Goal: Task Accomplishment & Management: Use online tool/utility

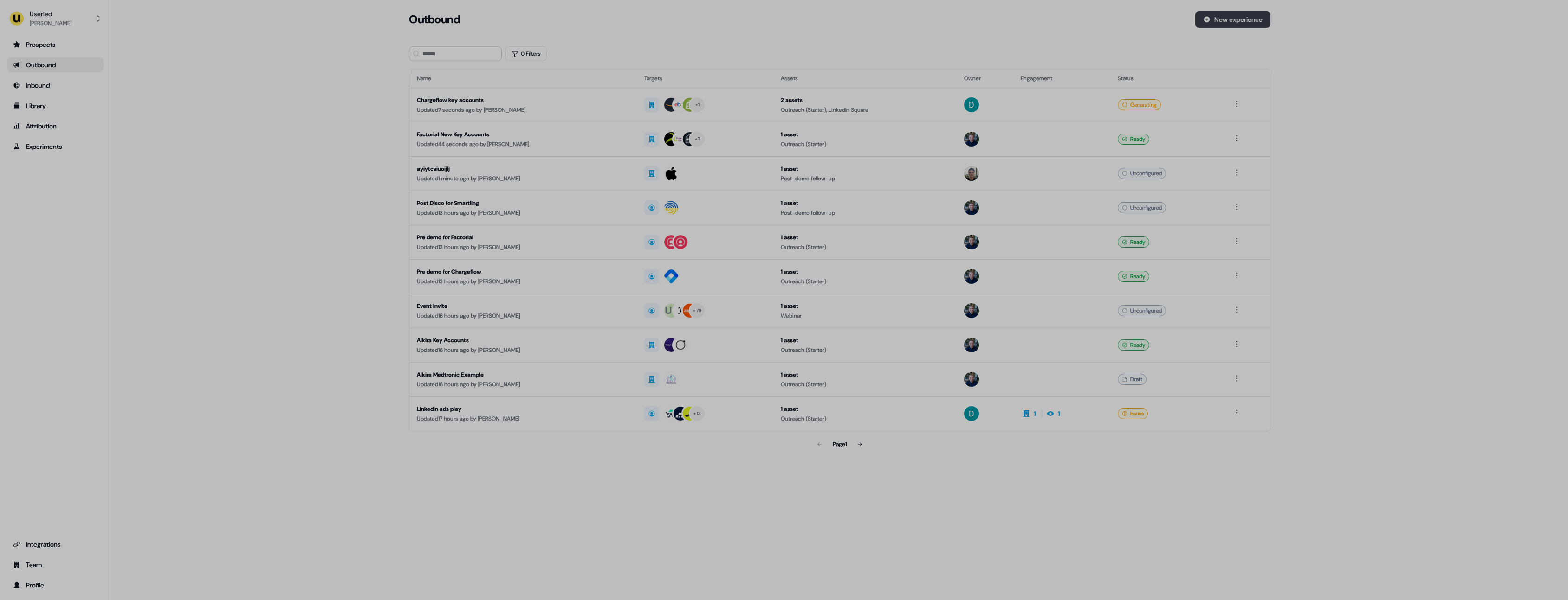
click at [1258, 20] on button "New experience" at bounding box center [1233, 20] width 75 height 17
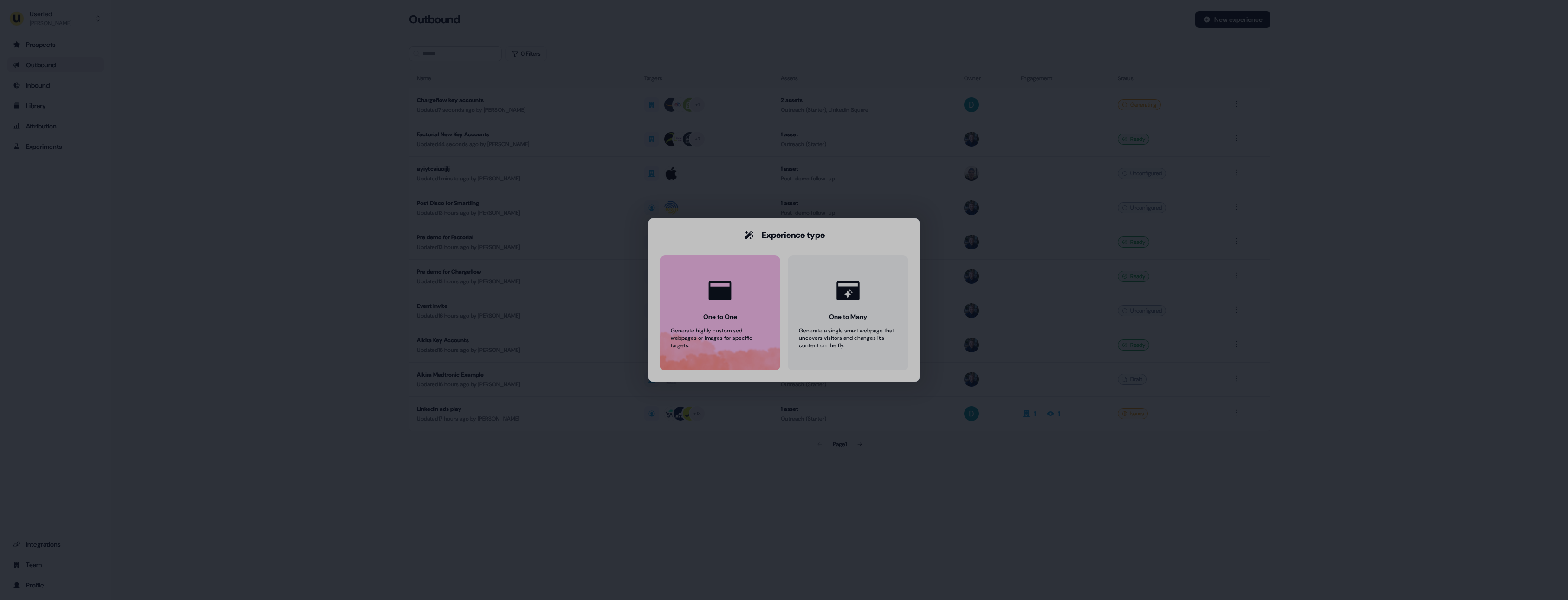
click at [675, 304] on button "One to One Generate highly customised webpages or images for specific targets." at bounding box center [720, 313] width 120 height 115
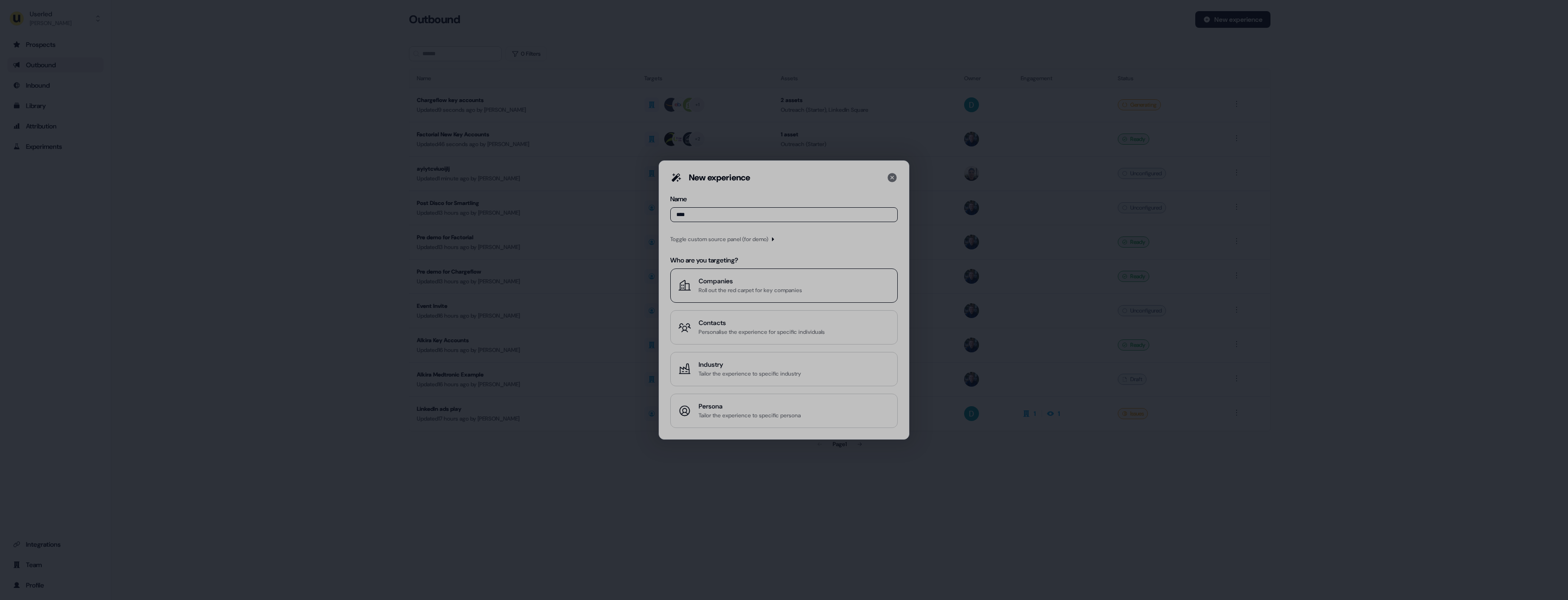
type input "****"
click at [729, 284] on div "Companies" at bounding box center [750, 281] width 103 height 10
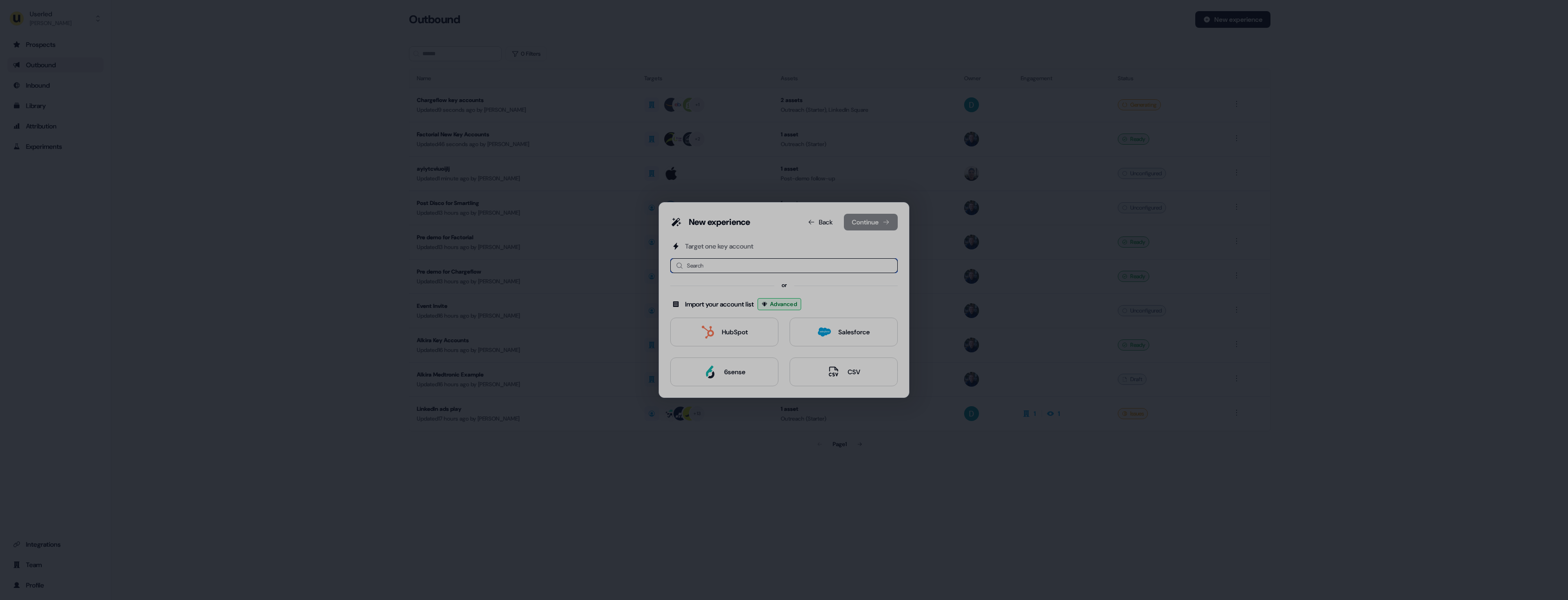
click at [727, 269] on input at bounding box center [784, 266] width 227 height 15
type input "**"
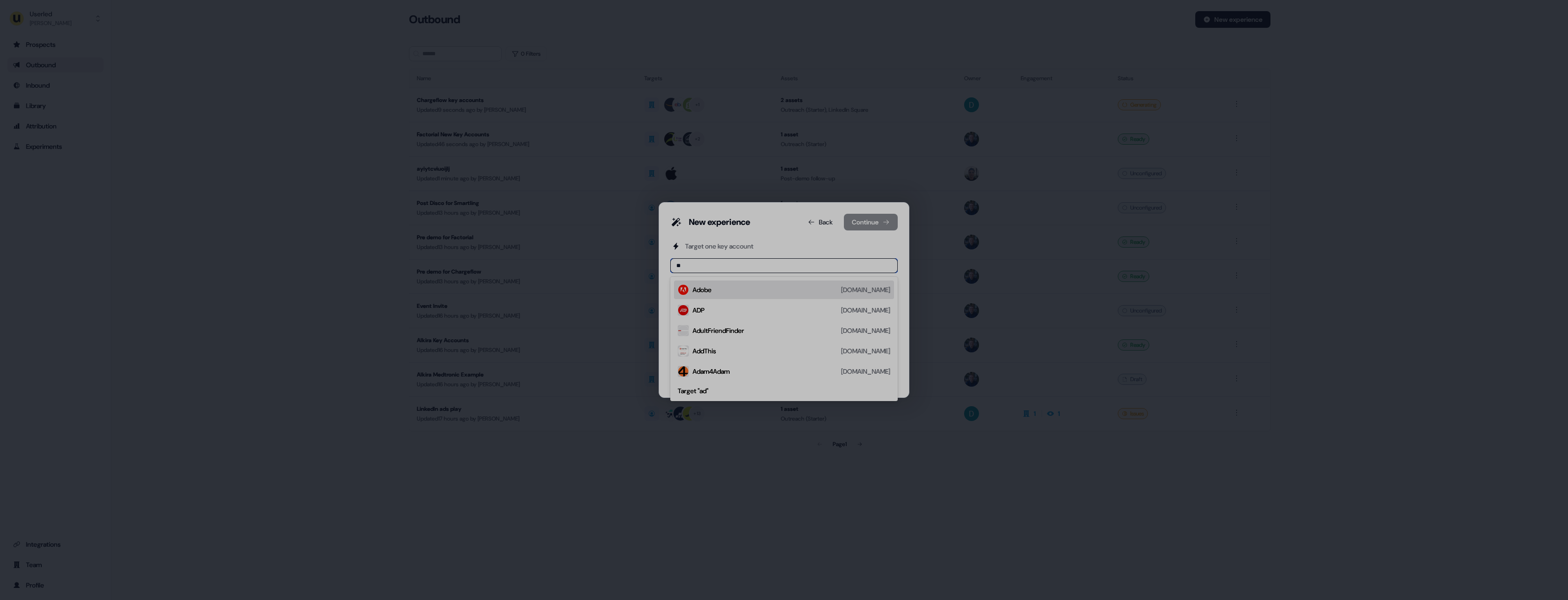
click at [717, 287] on div "Adobe [DOMAIN_NAME]" at bounding box center [791, 290] width 198 height 11
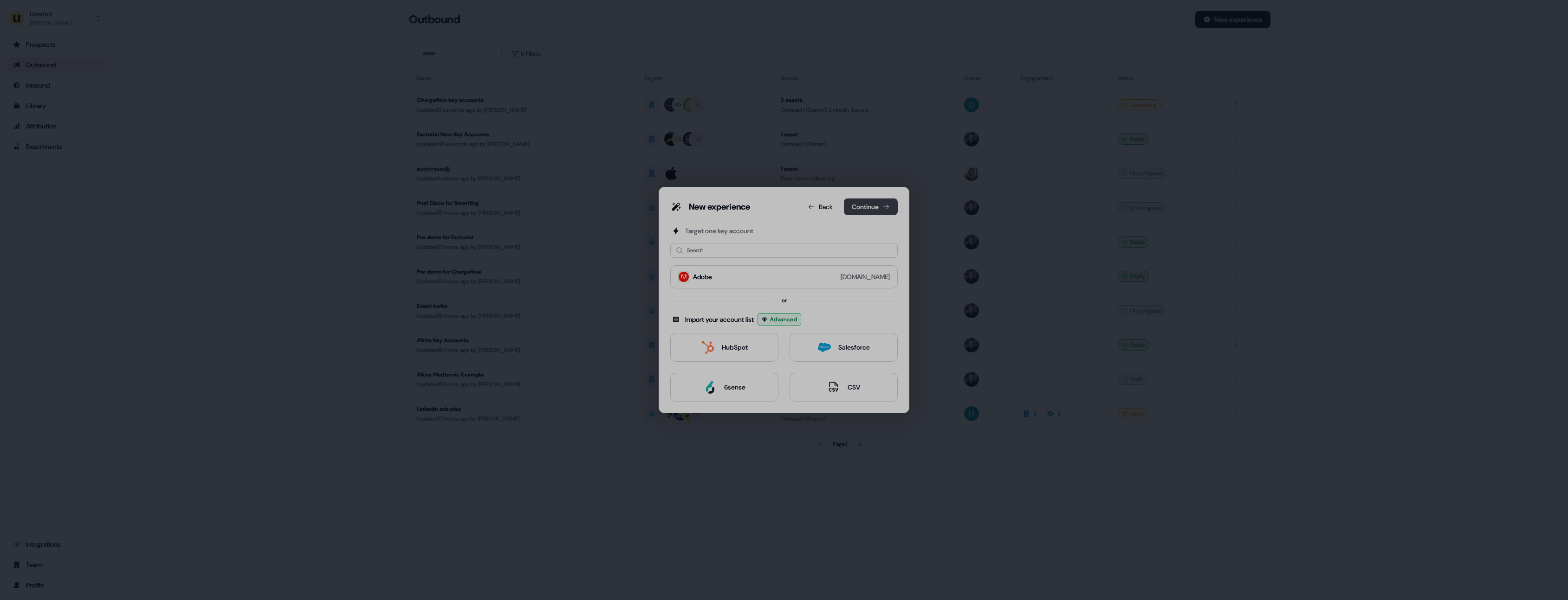
click at [850, 209] on button "Continue" at bounding box center [870, 207] width 53 height 17
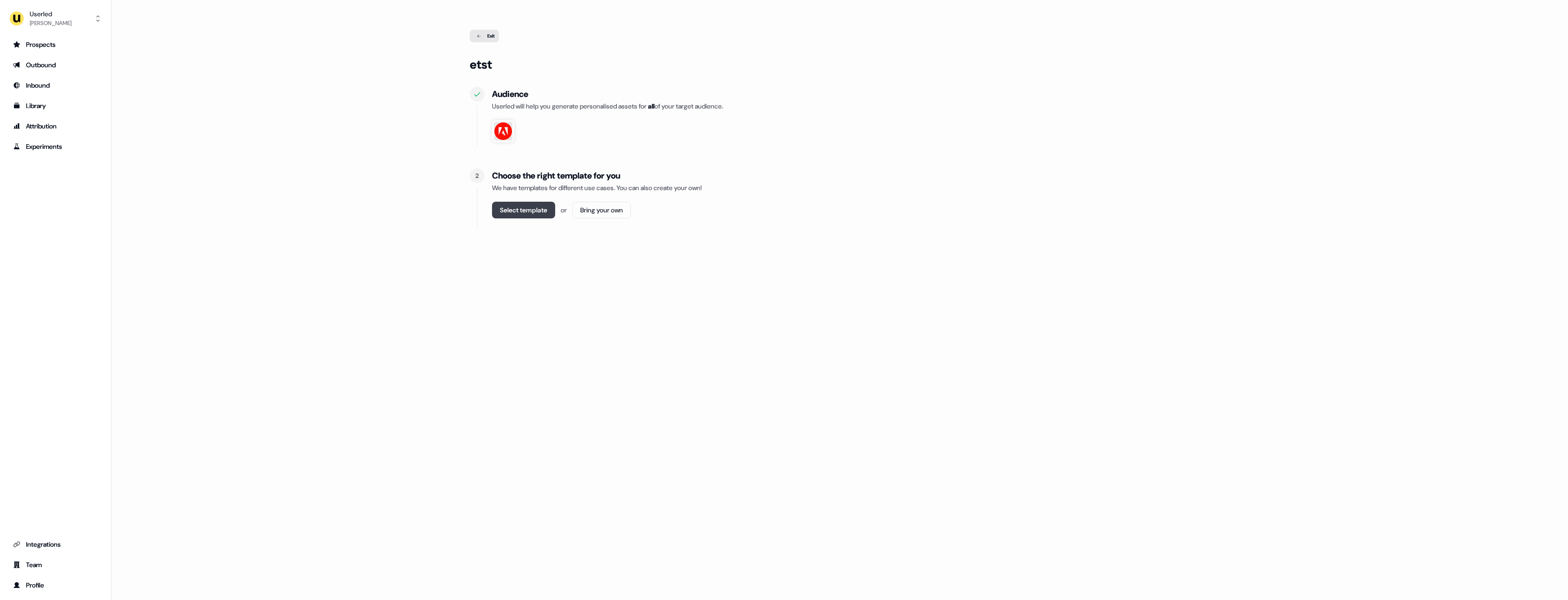
click at [508, 210] on button "Select template" at bounding box center [524, 211] width 63 height 17
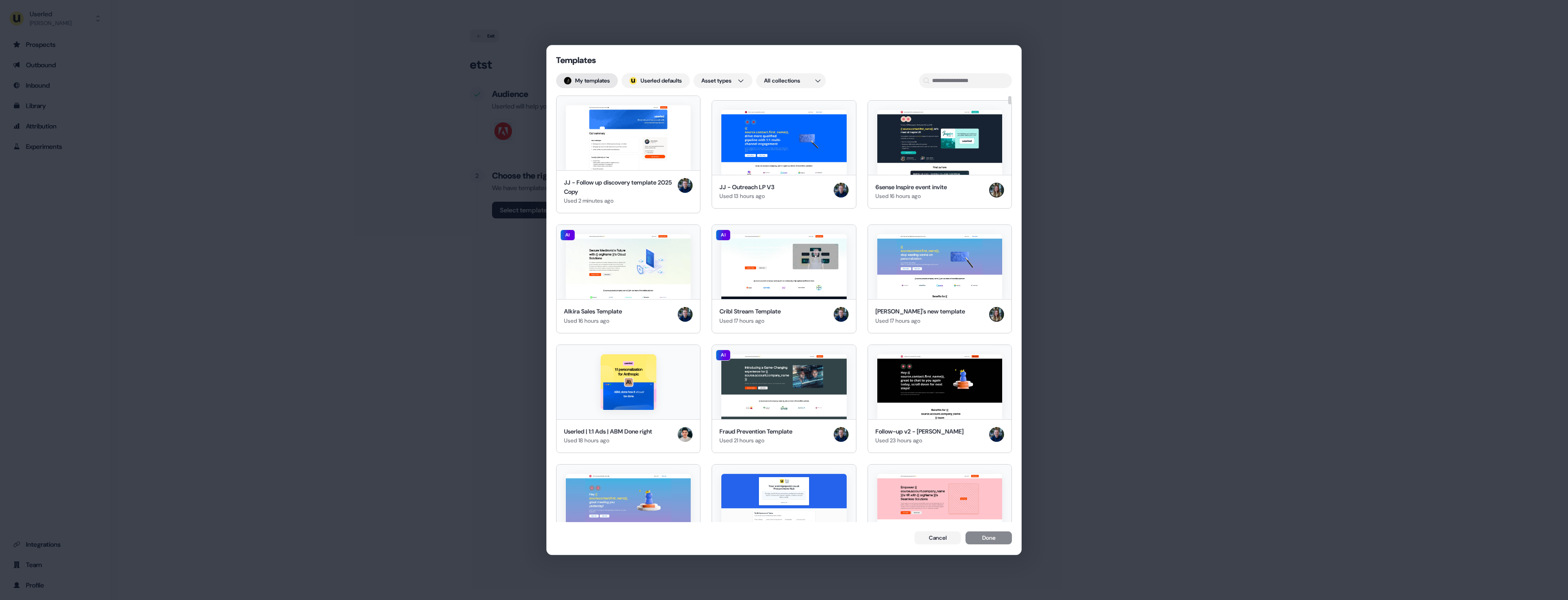
click at [599, 81] on button "My templates" at bounding box center [587, 81] width 62 height 15
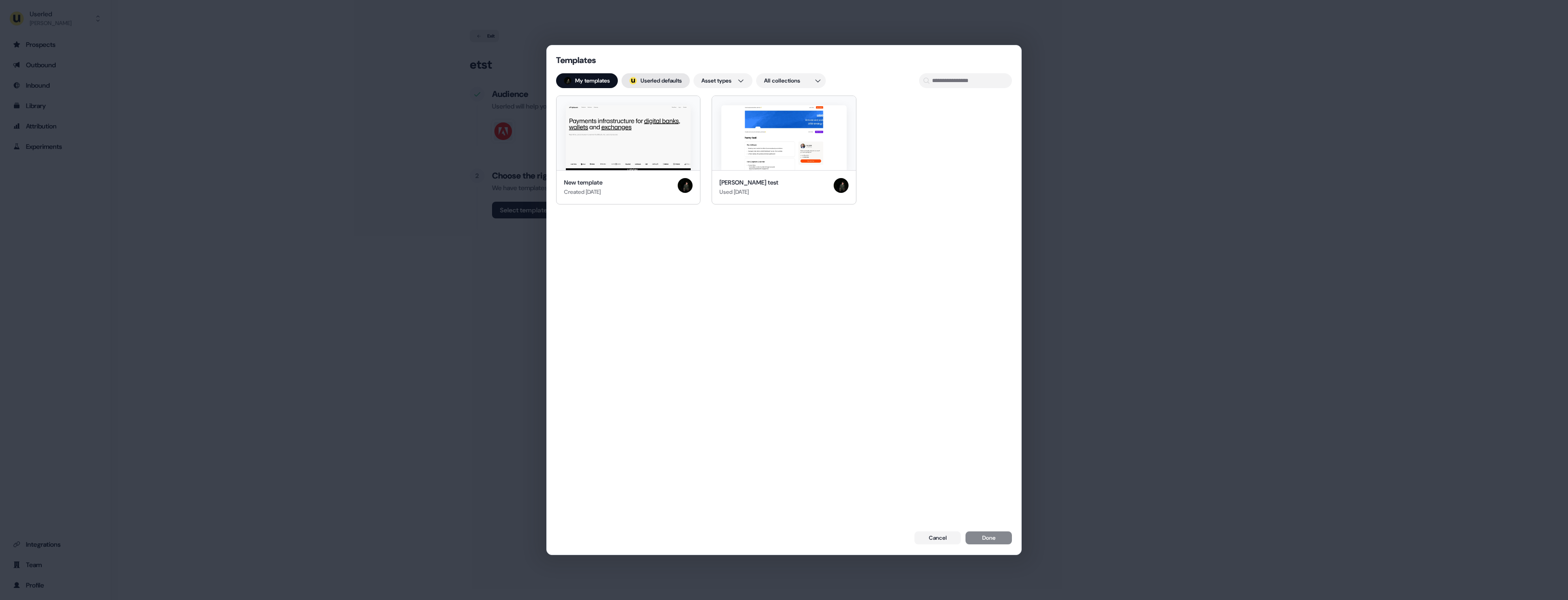
click at [645, 82] on button "; Userled defaults" at bounding box center [656, 81] width 69 height 15
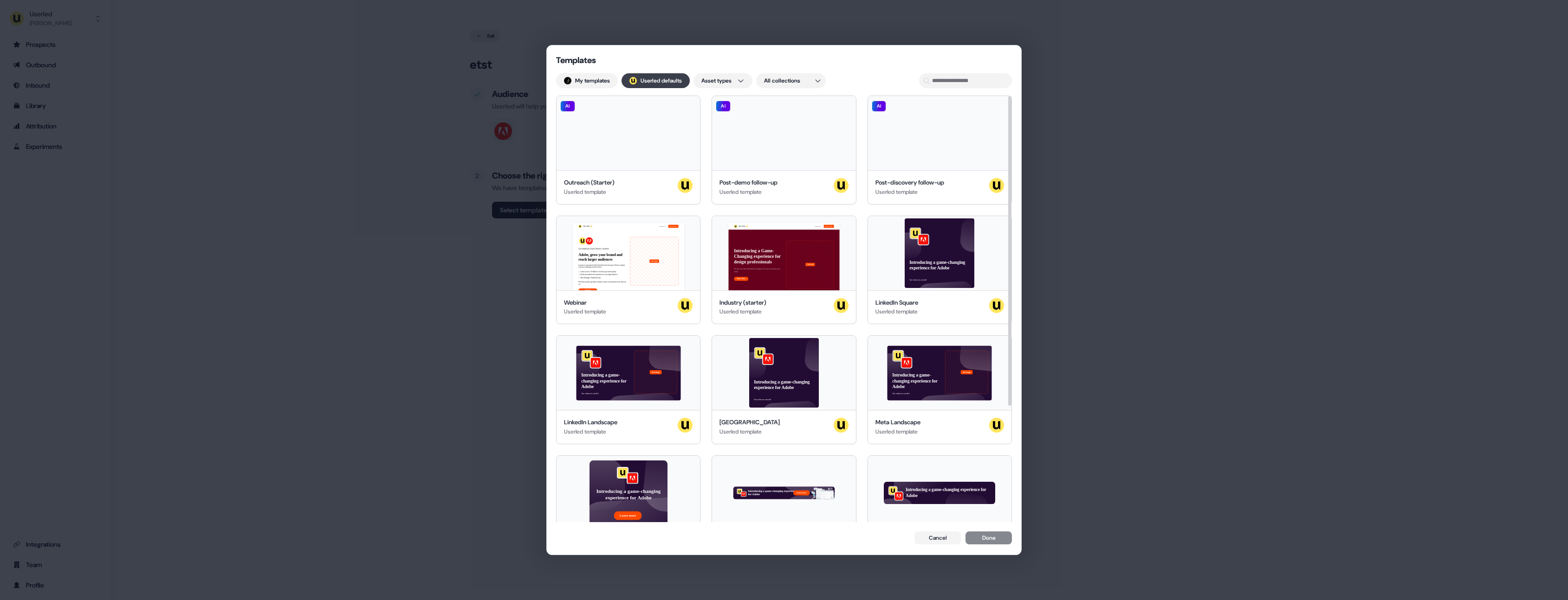
click at [647, 78] on button "; Userled defaults" at bounding box center [656, 81] width 69 height 15
click at [682, 81] on button "; Userled defaults" at bounding box center [656, 81] width 69 height 15
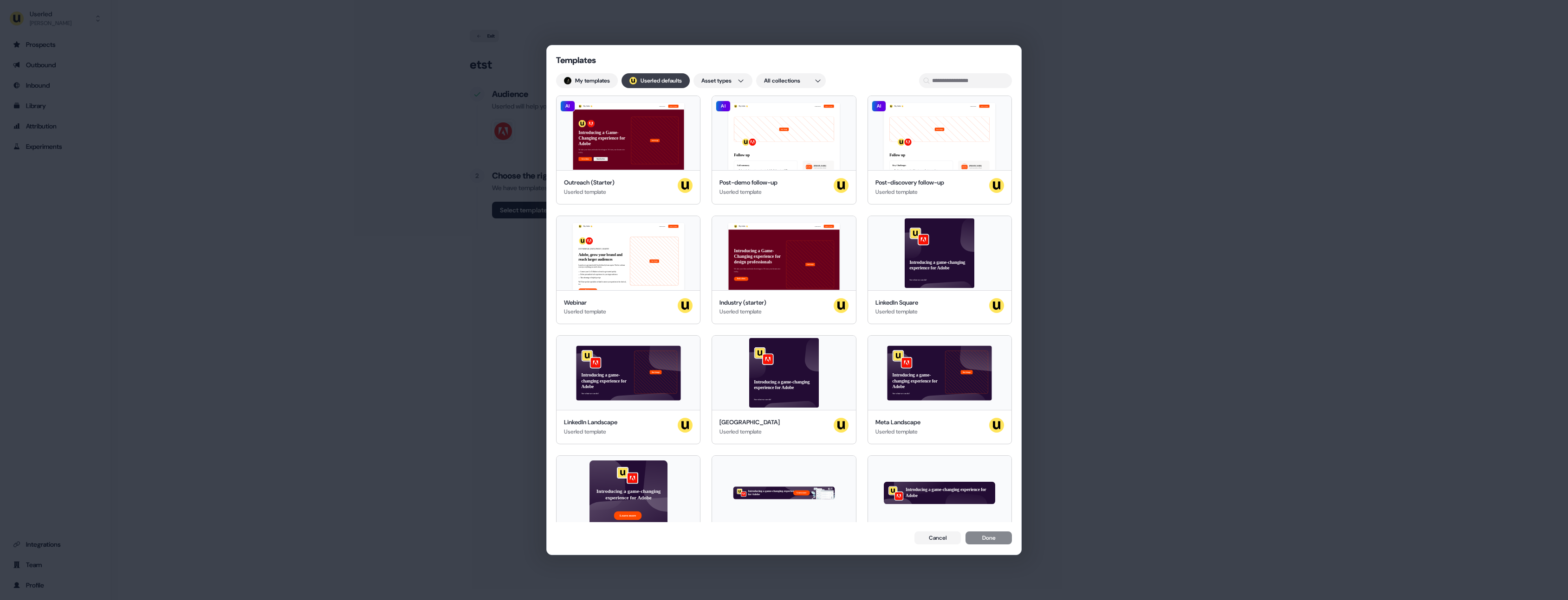
click at [668, 85] on button "; Userled defaults" at bounding box center [656, 81] width 69 height 15
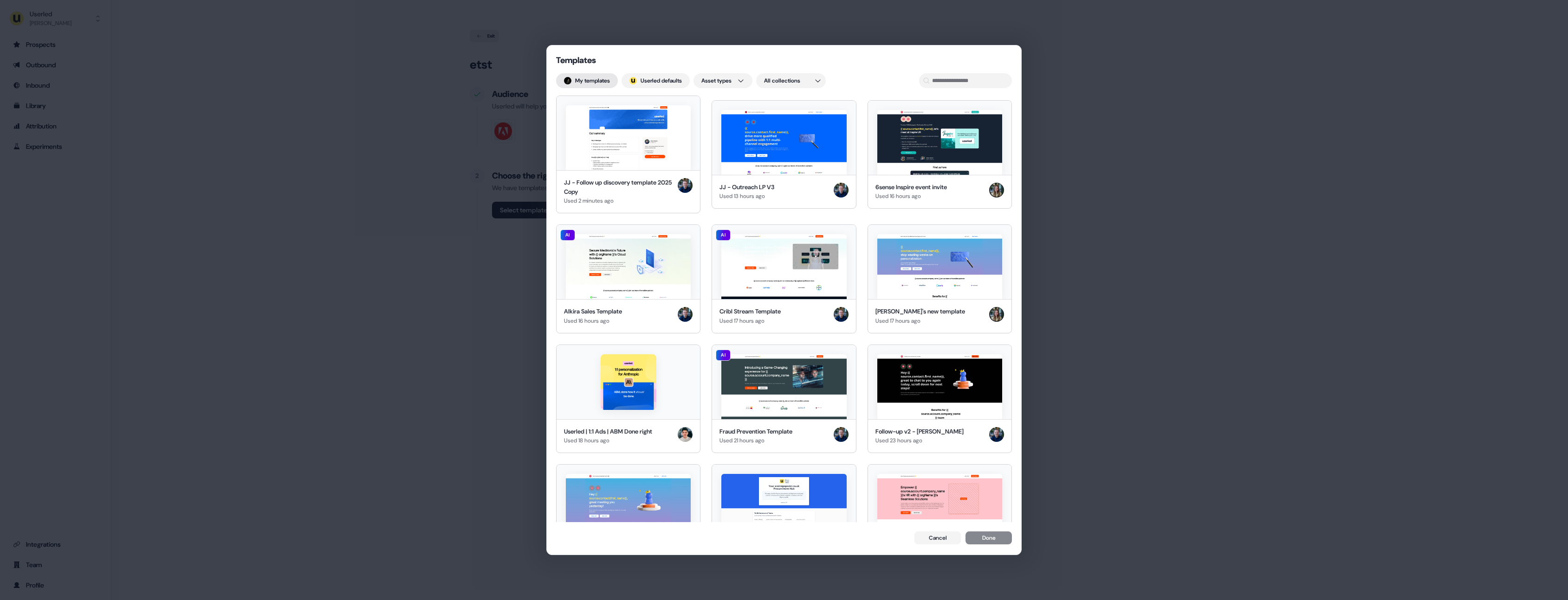
click at [597, 81] on button "My templates" at bounding box center [587, 81] width 62 height 15
click at [598, 82] on button "My templates" at bounding box center [587, 81] width 62 height 15
click at [644, 76] on button "; Userled defaults" at bounding box center [656, 81] width 69 height 15
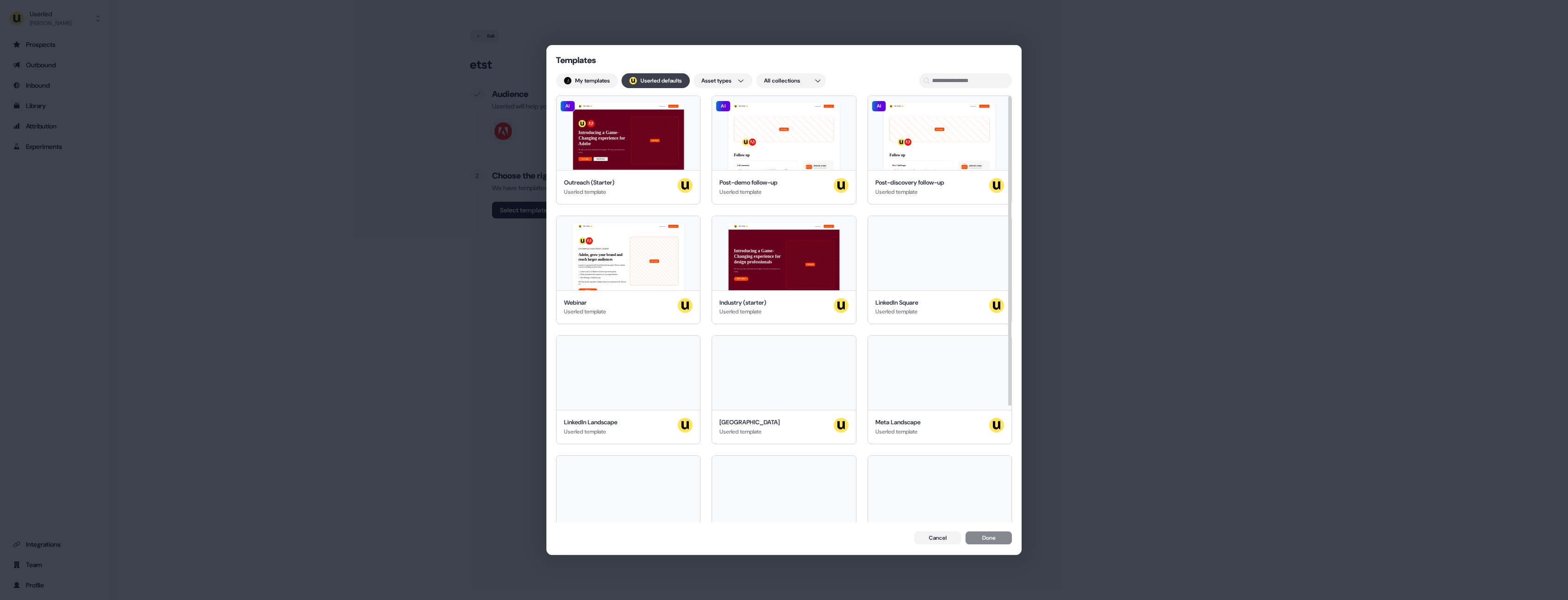
click at [657, 82] on button "; Userled defaults" at bounding box center [656, 81] width 69 height 15
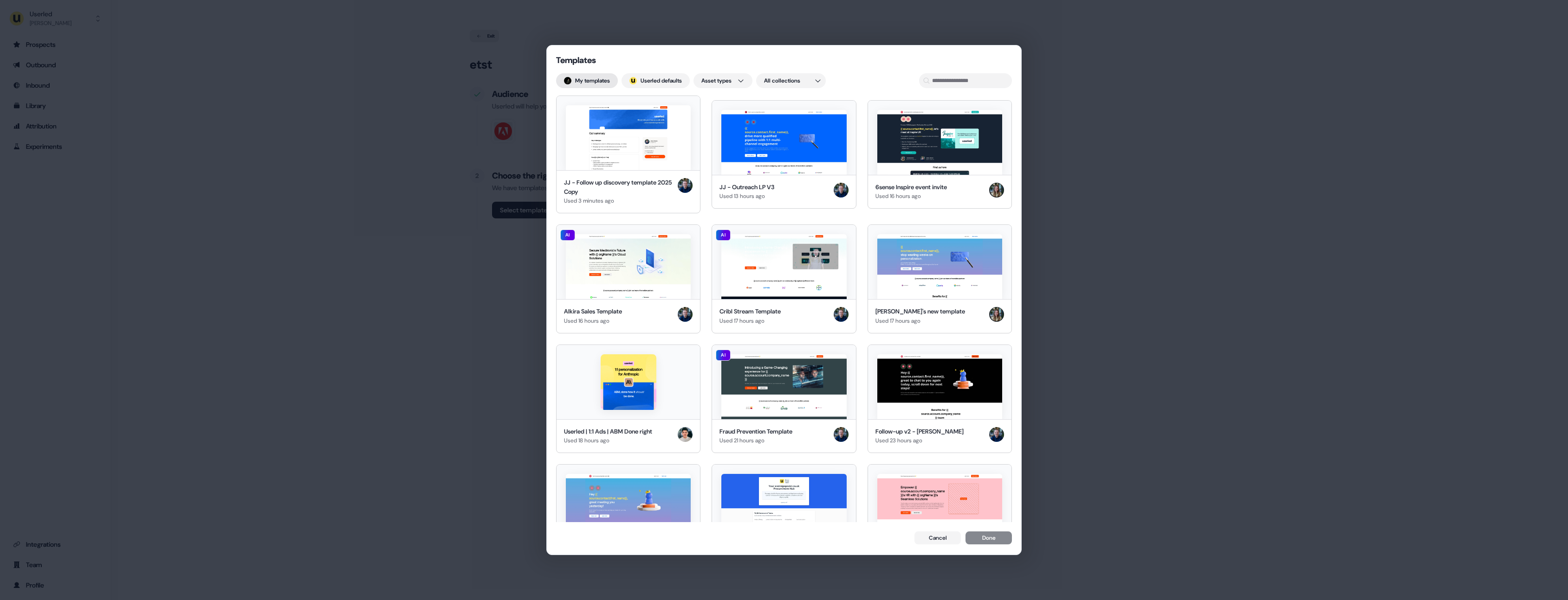
click at [598, 81] on button "My templates" at bounding box center [587, 81] width 62 height 15
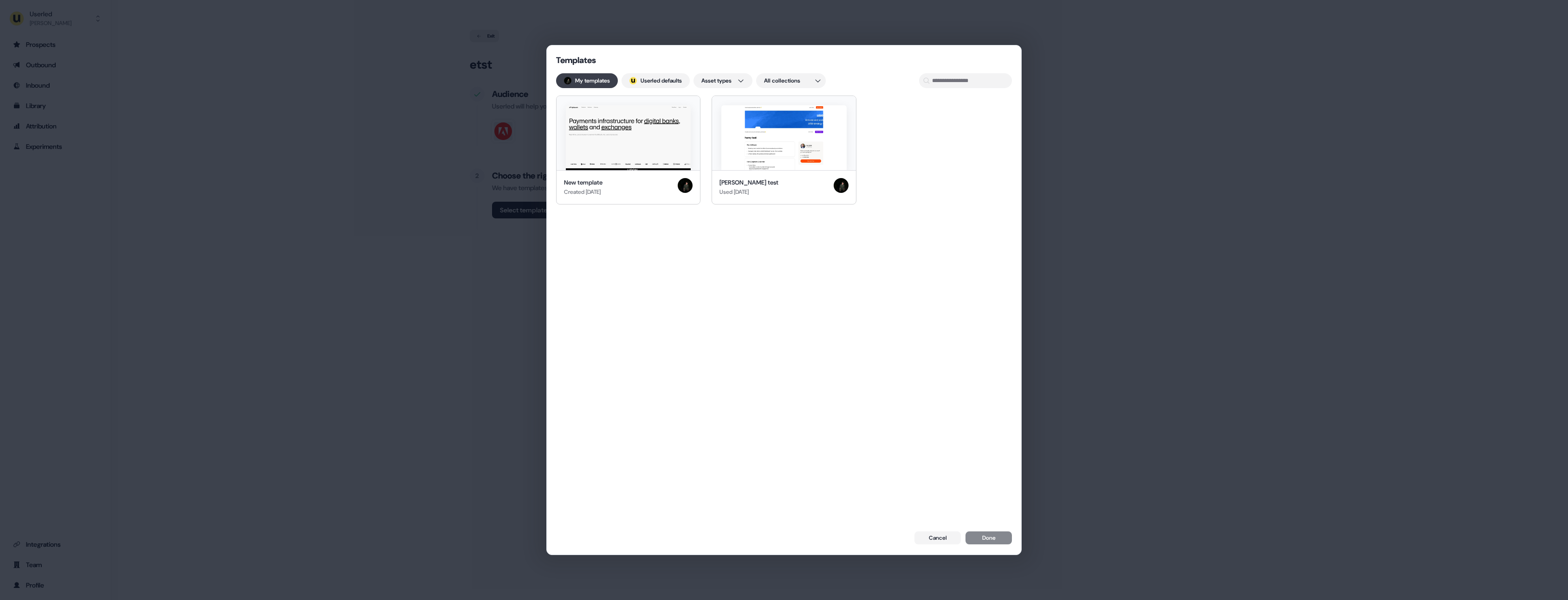
click at [598, 81] on button "My templates" at bounding box center [587, 81] width 62 height 15
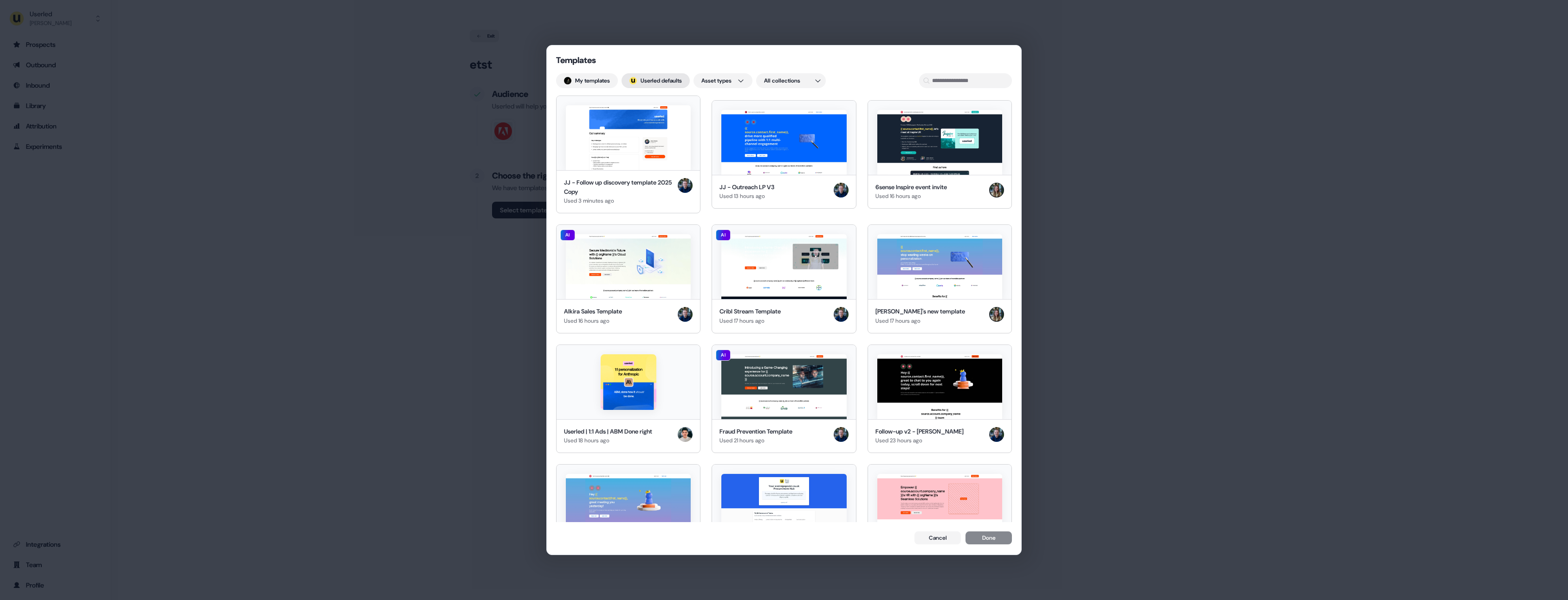
click at [647, 81] on button "; Userled defaults" at bounding box center [656, 81] width 69 height 15
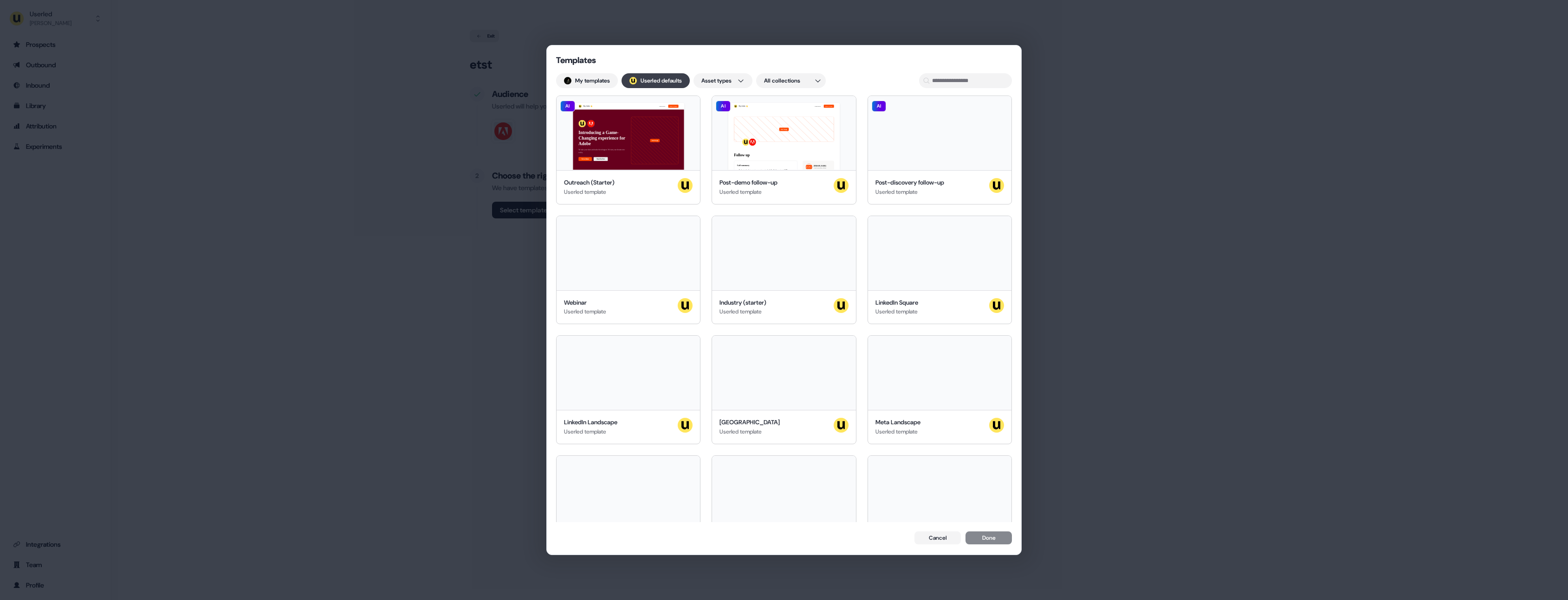
click at [648, 82] on button "; Userled defaults" at bounding box center [656, 81] width 69 height 15
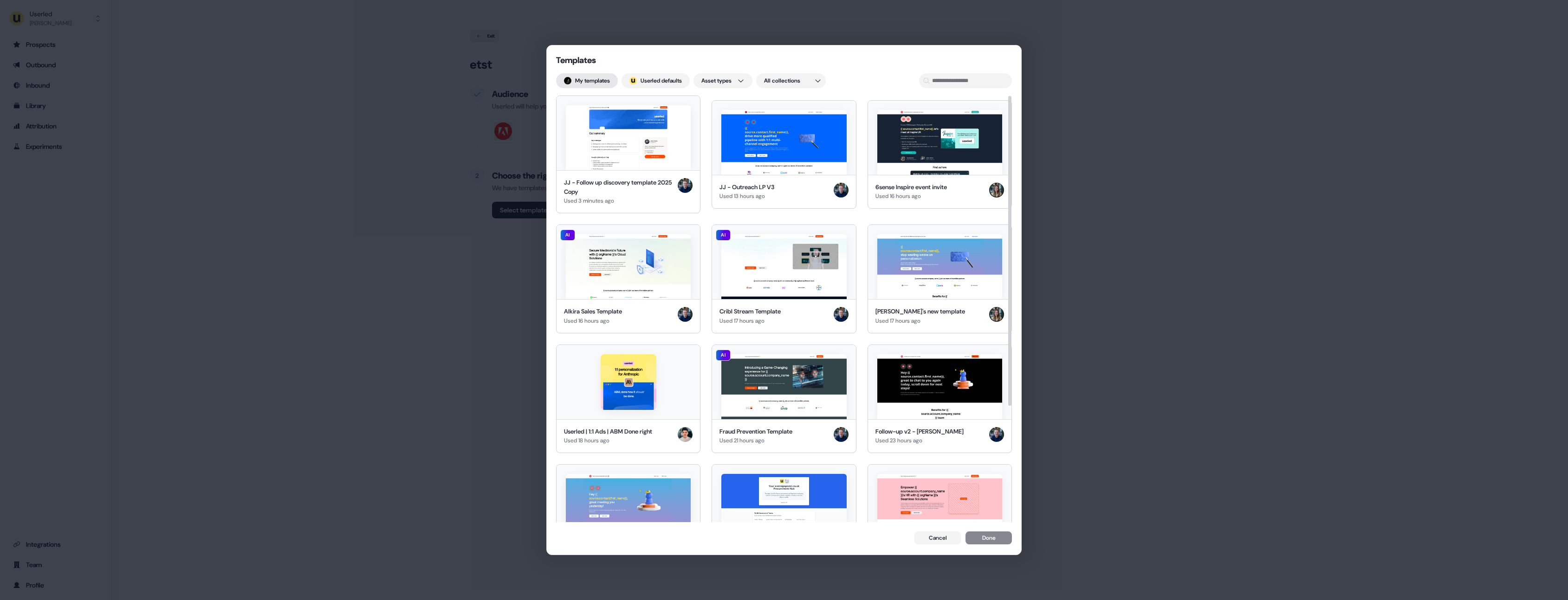
click at [598, 80] on button "My templates" at bounding box center [587, 81] width 62 height 15
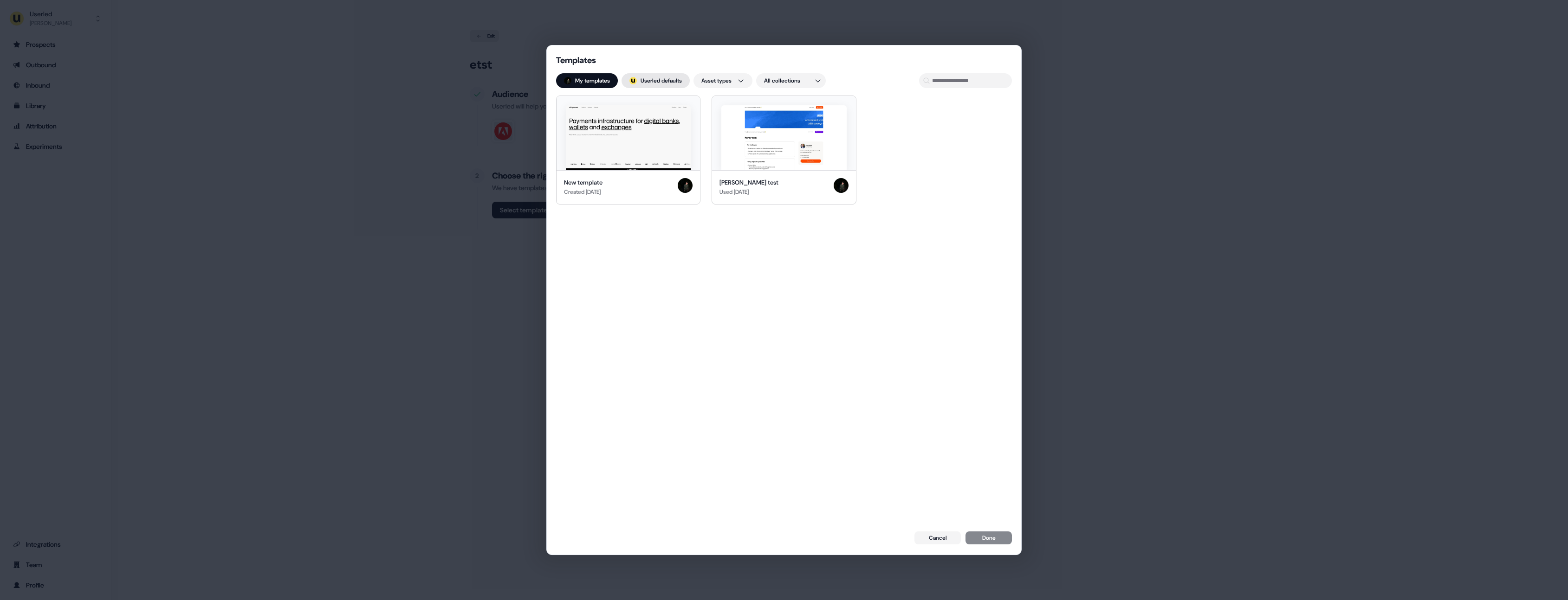
click at [647, 80] on button "; Userled defaults" at bounding box center [656, 81] width 69 height 15
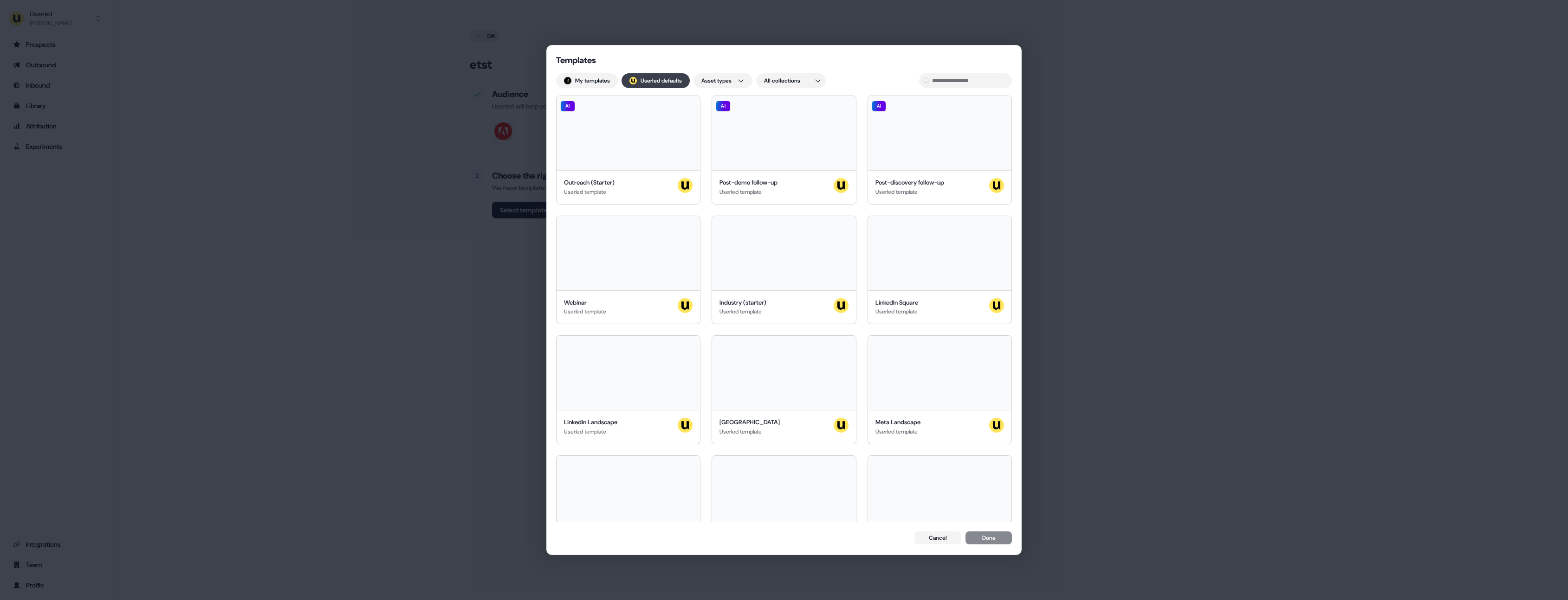
click at [647, 80] on button "; Userled defaults" at bounding box center [656, 81] width 69 height 15
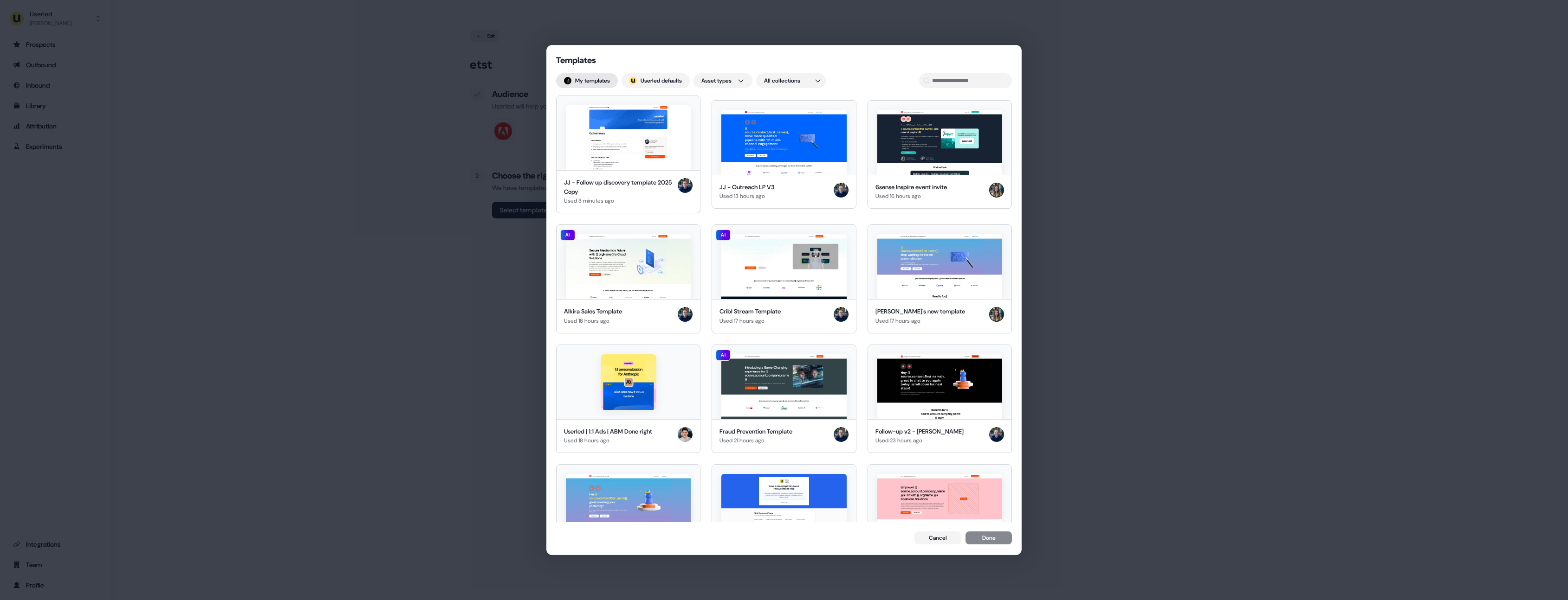
click at [599, 80] on button "My templates" at bounding box center [587, 81] width 62 height 15
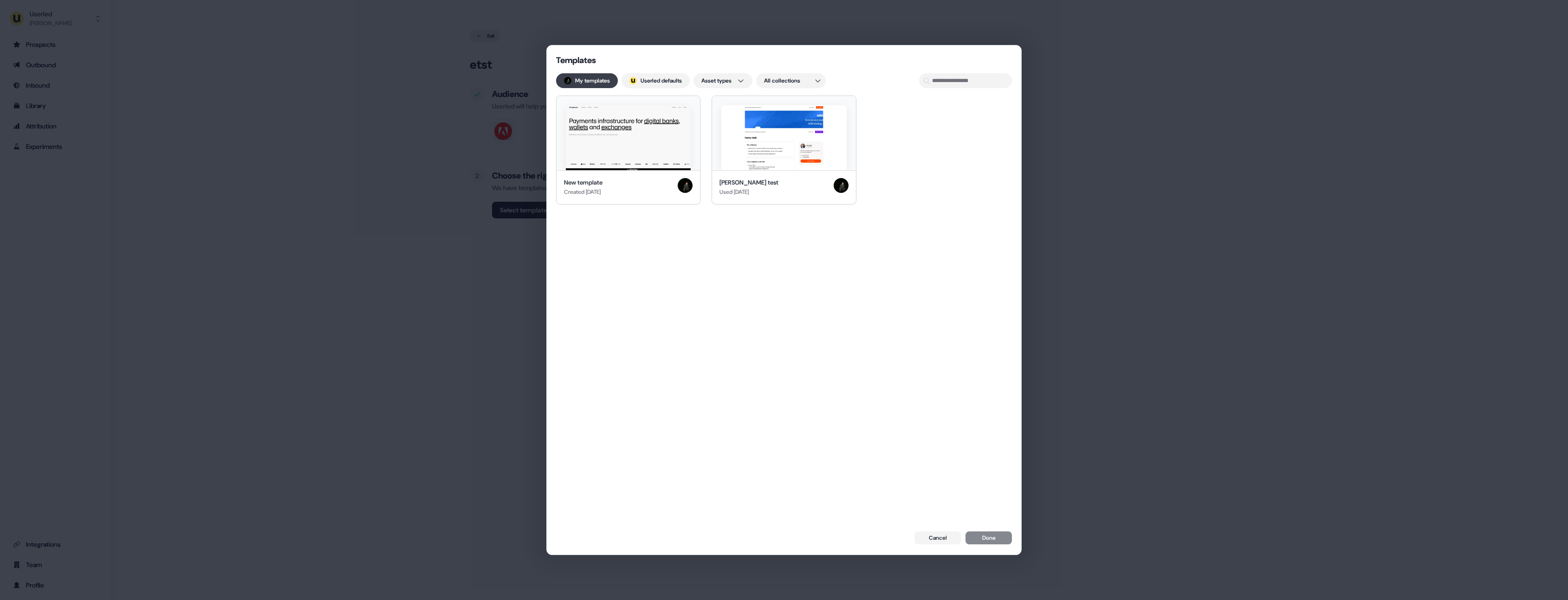
click at [599, 80] on button "My templates" at bounding box center [587, 81] width 62 height 15
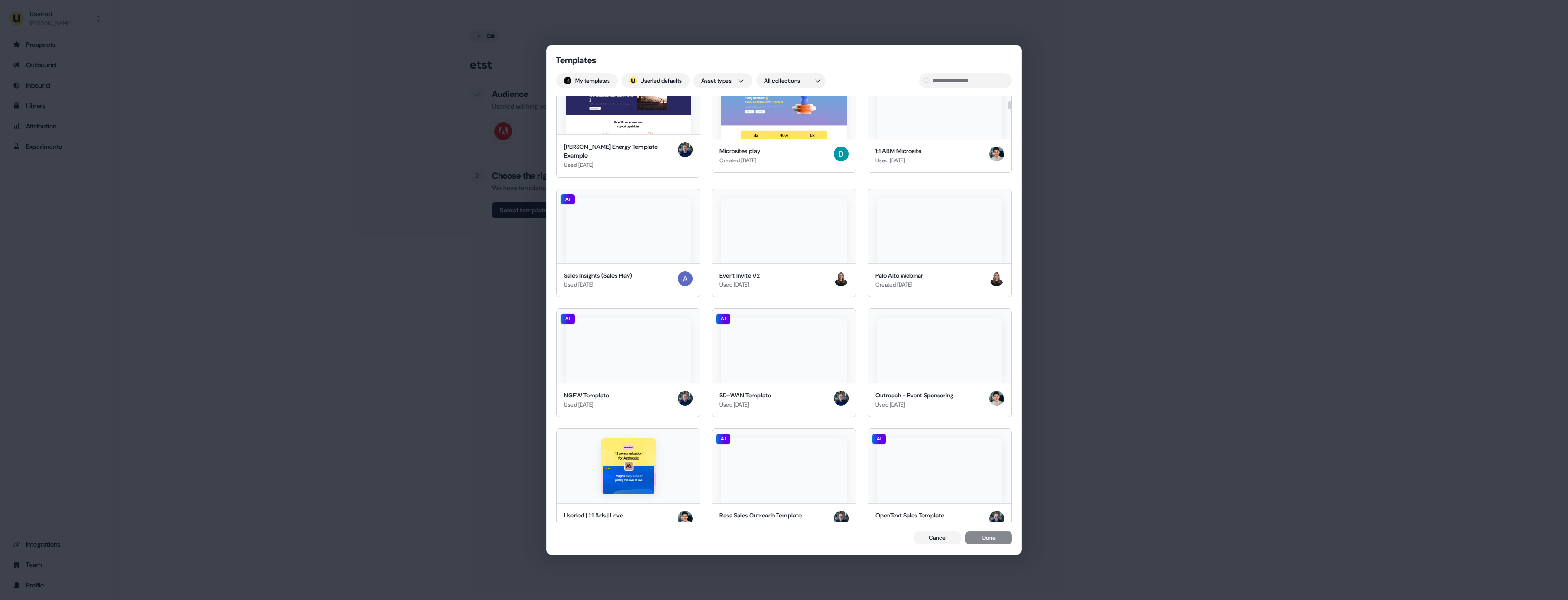
scroll to position [836, 0]
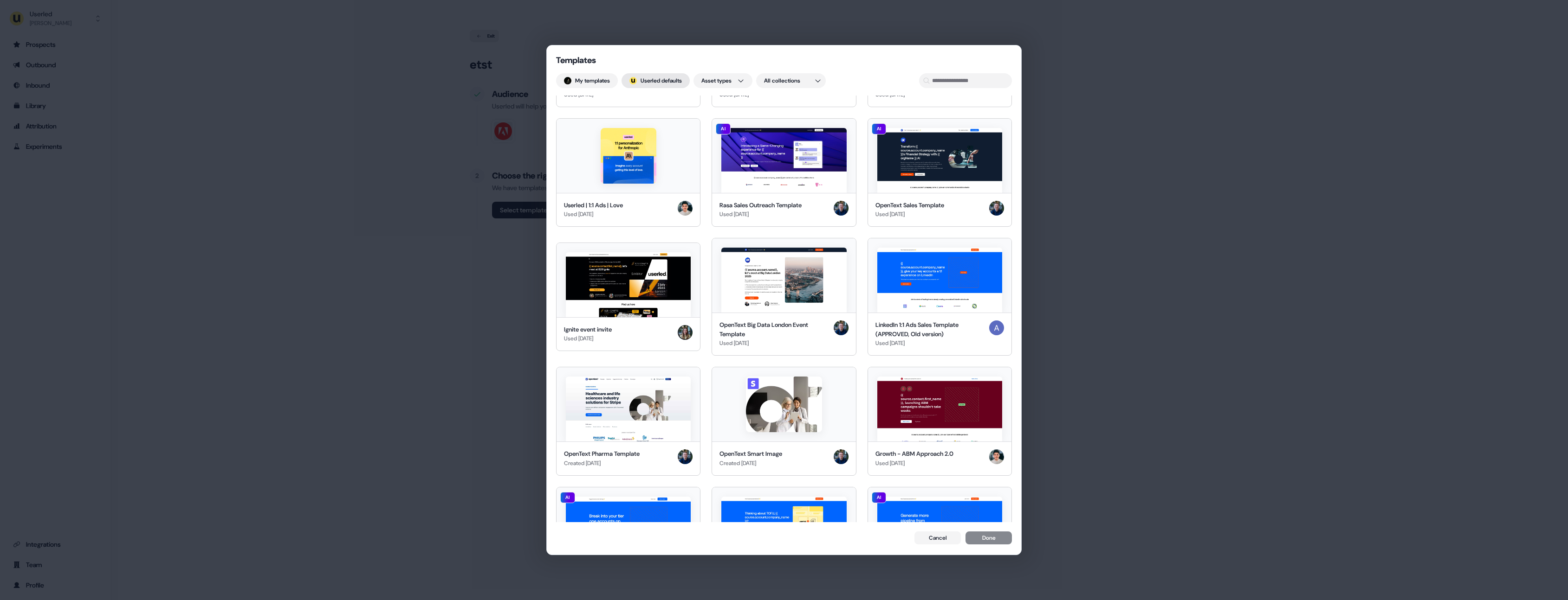
click at [675, 83] on button "; Userled defaults" at bounding box center [656, 81] width 69 height 15
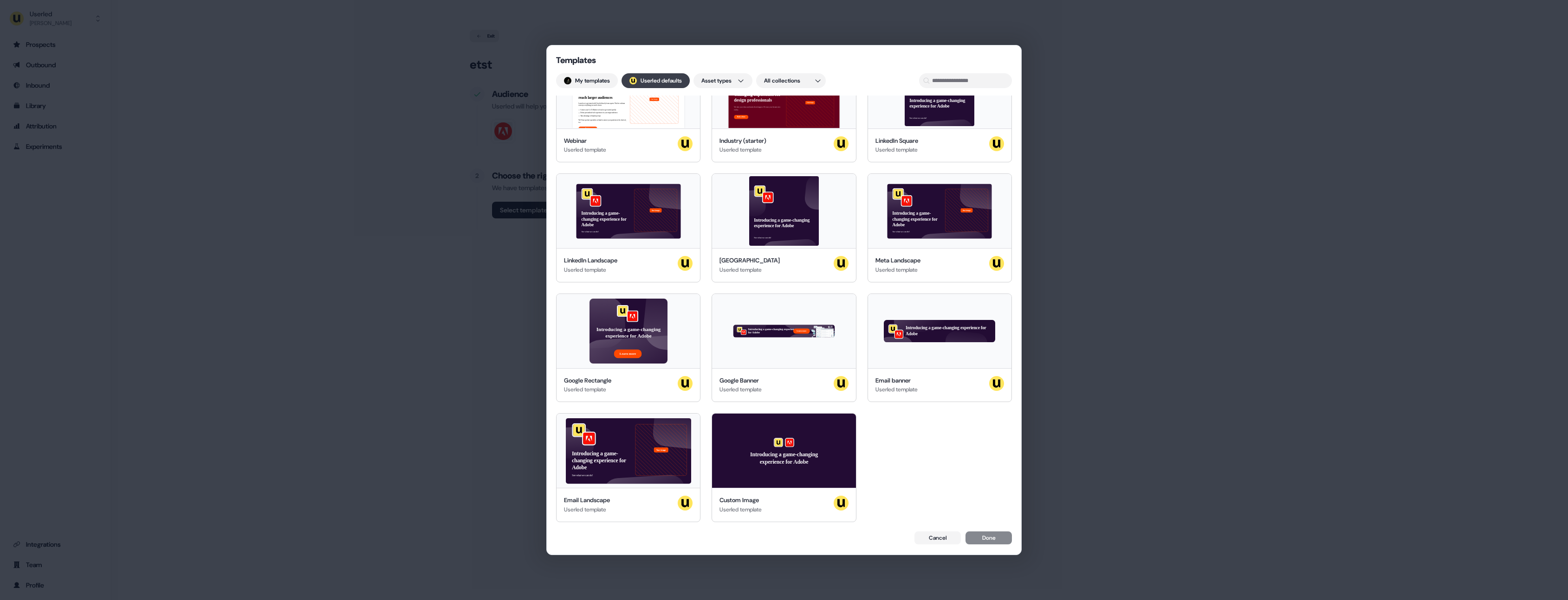
click at [676, 83] on button "; Userled defaults" at bounding box center [656, 81] width 69 height 15
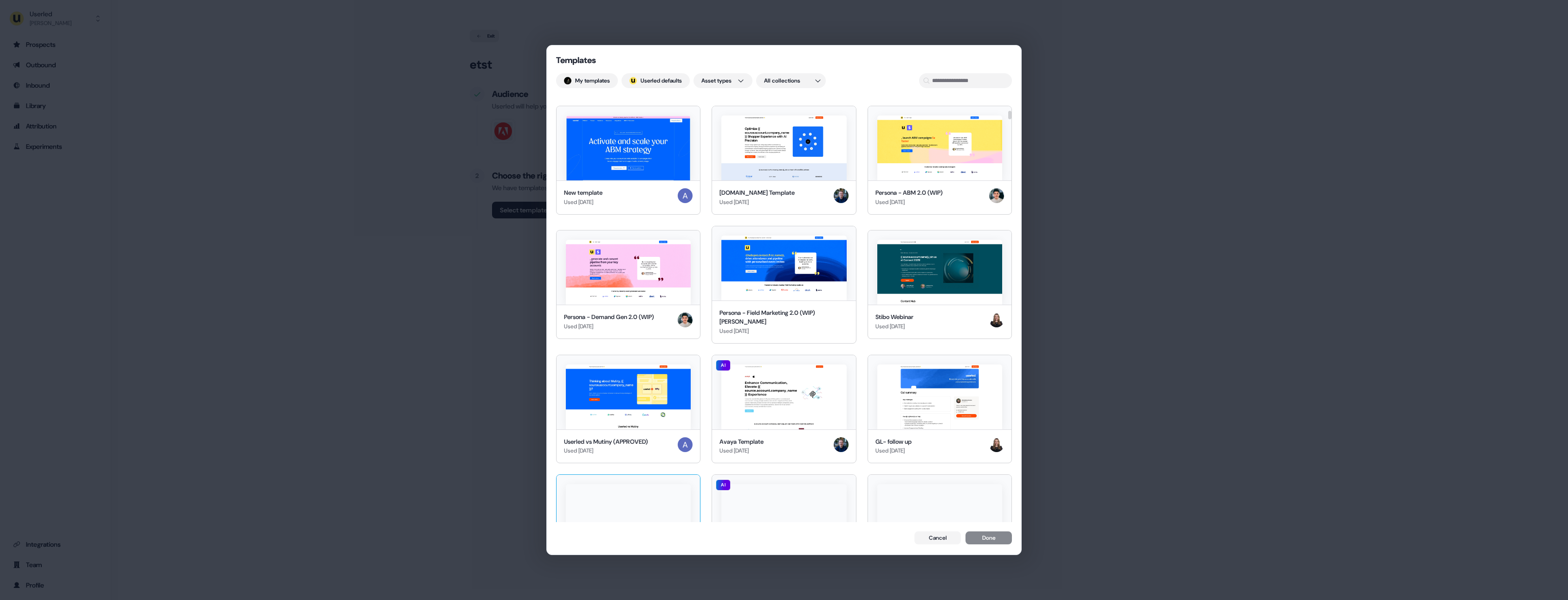
scroll to position [1837, 0]
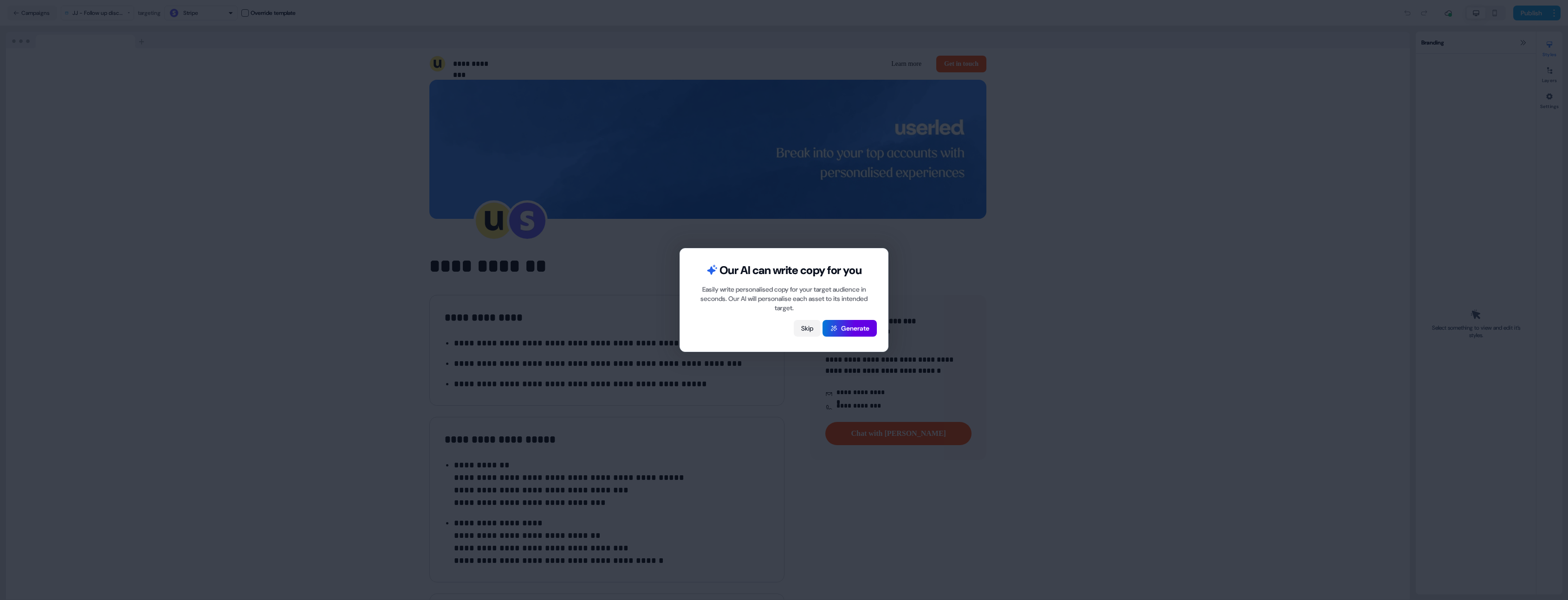
click at [805, 327] on button "Skip" at bounding box center [807, 329] width 27 height 17
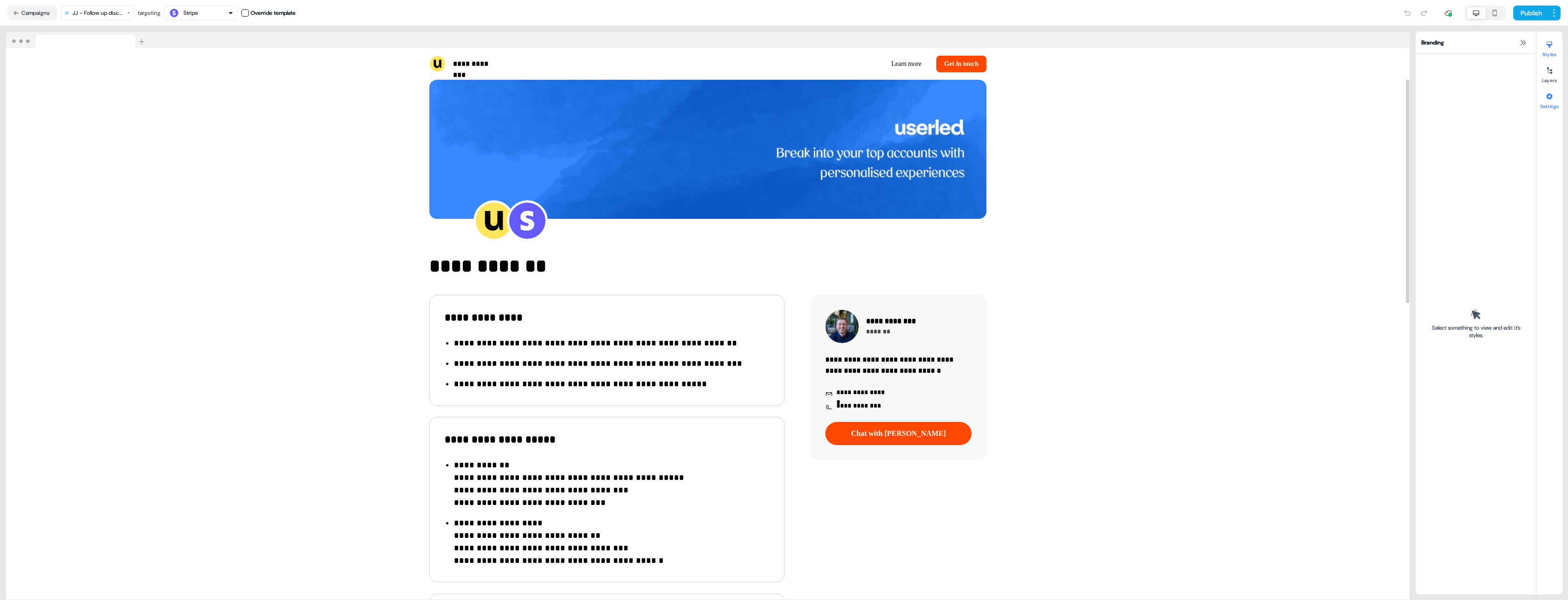
click at [1543, 103] on div at bounding box center [1550, 96] width 15 height 15
